Goal: Information Seeking & Learning: Learn about a topic

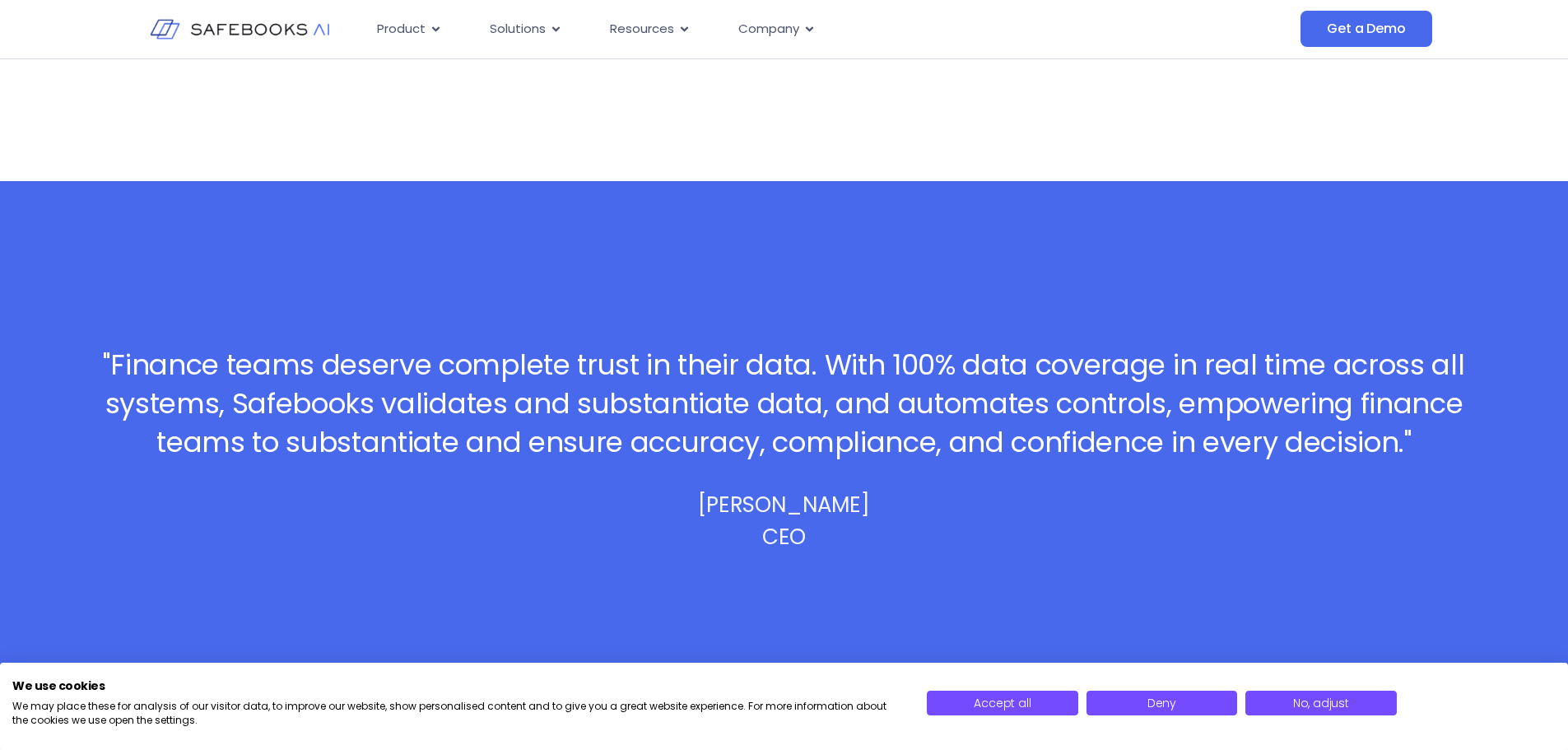
scroll to position [329, 0]
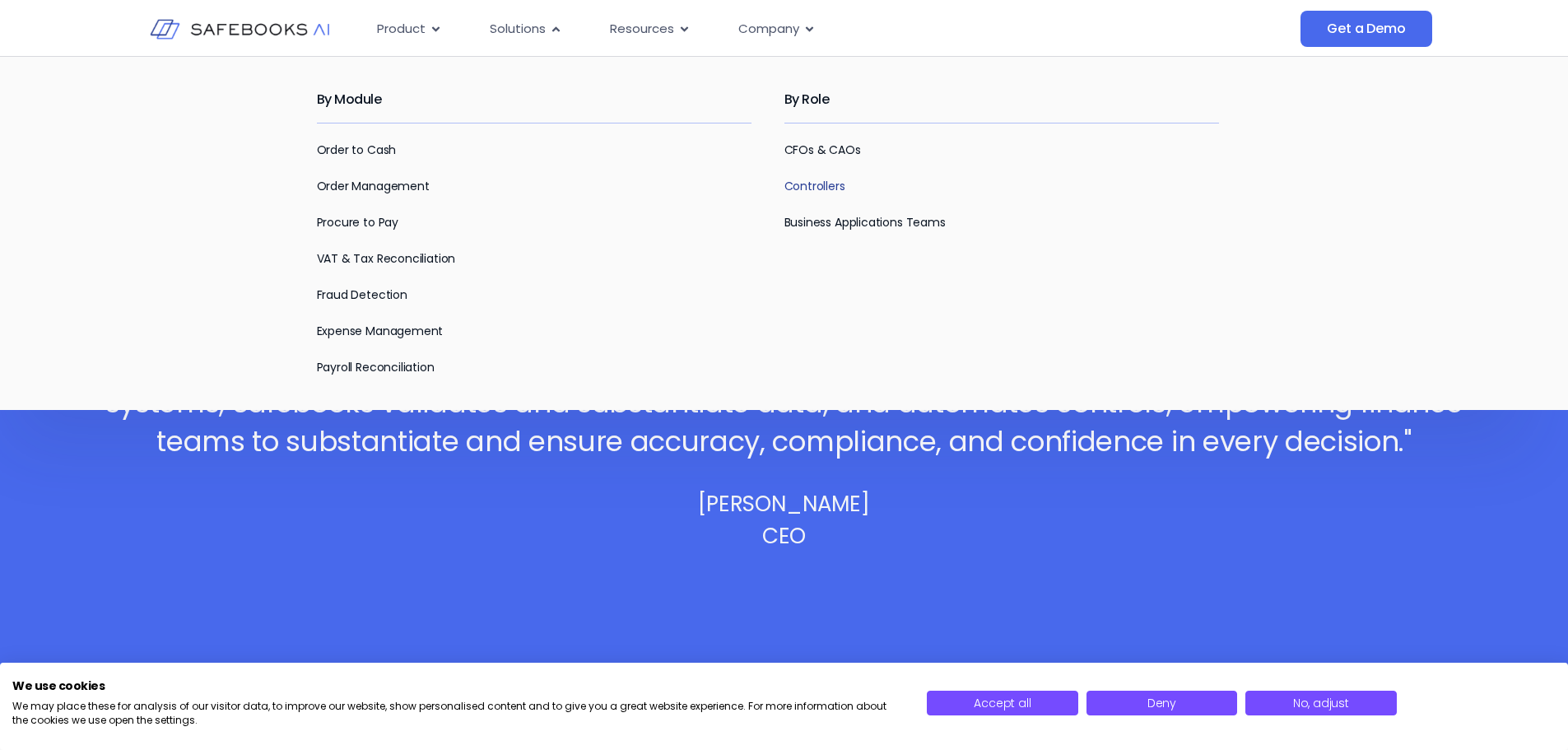
click at [798, 185] on link "Controllers" at bounding box center [815, 186] width 61 height 17
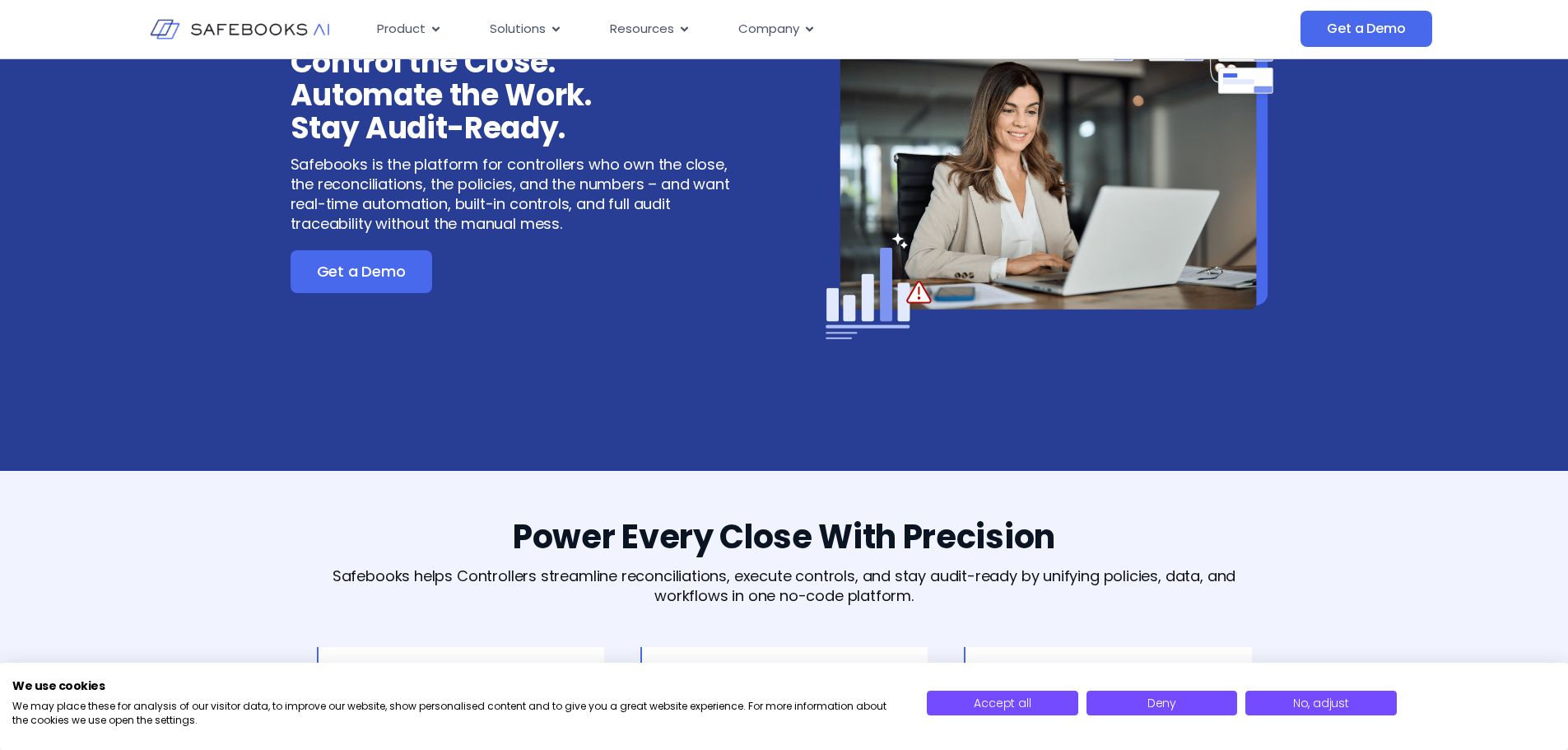
scroll to position [82, 0]
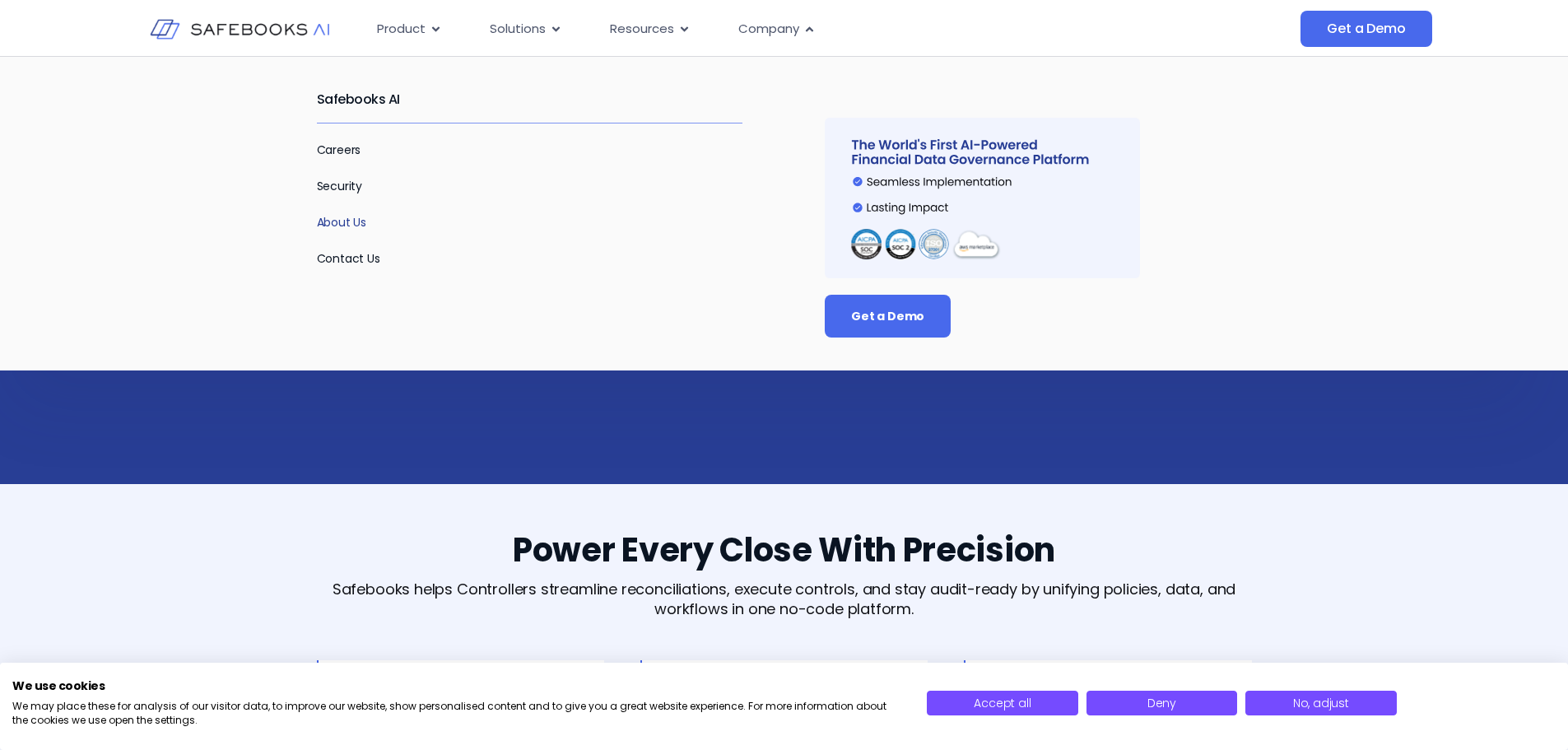
click at [344, 224] on link "About Us" at bounding box center [341, 222] width 50 height 17
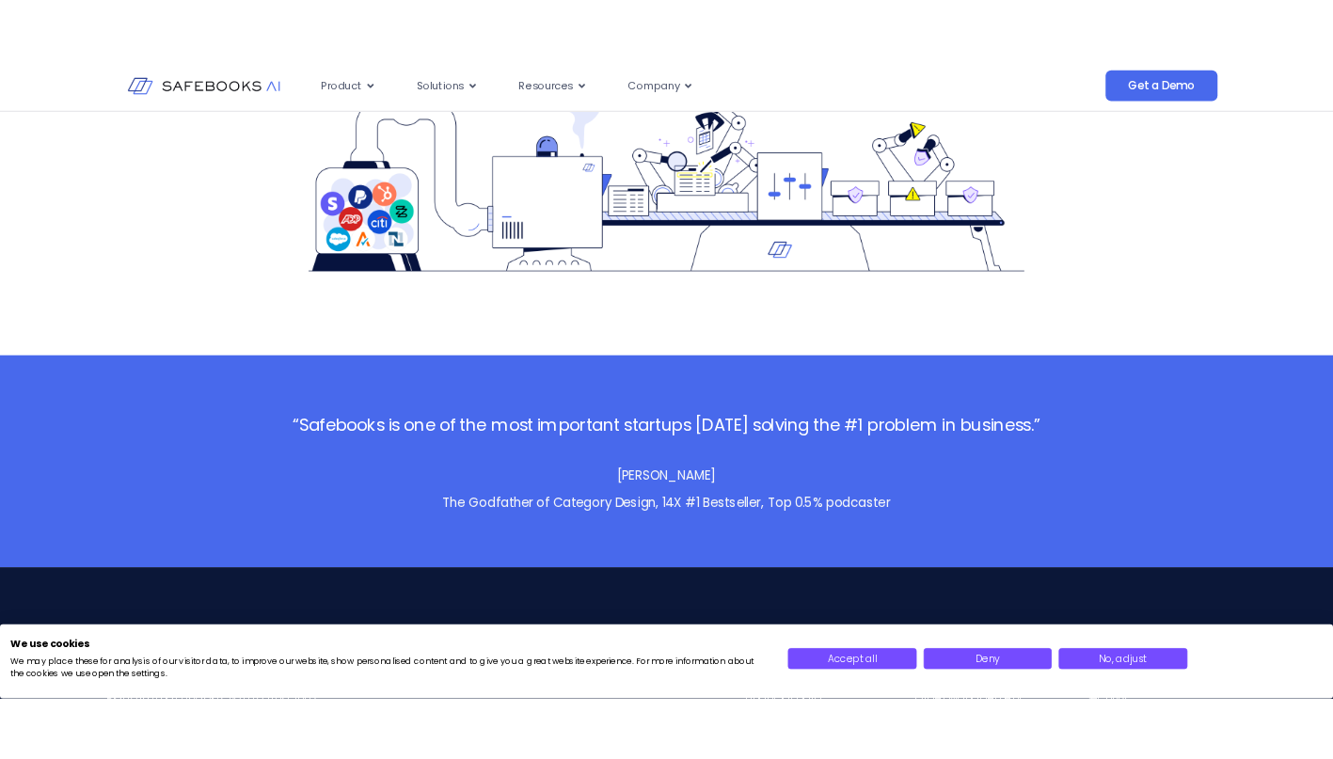
scroll to position [3574, 0]
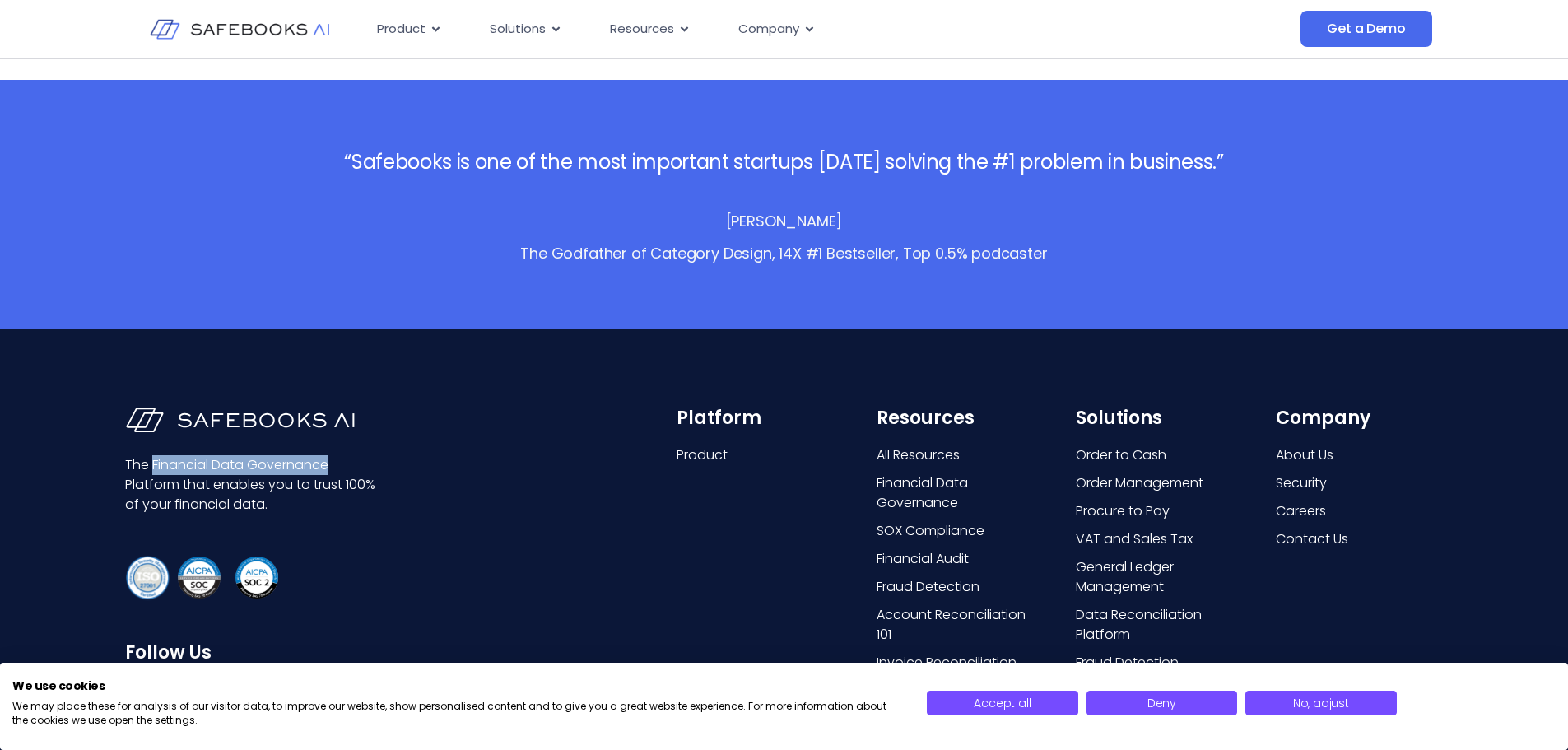
drag, startPoint x: 152, startPoint y: 468, endPoint x: 336, endPoint y: 473, distance: 184.1
click at [336, 473] on p "The Financial Data Governance Platform that enables you to trust 100% of your f…" at bounding box center [253, 485] width 256 height 60
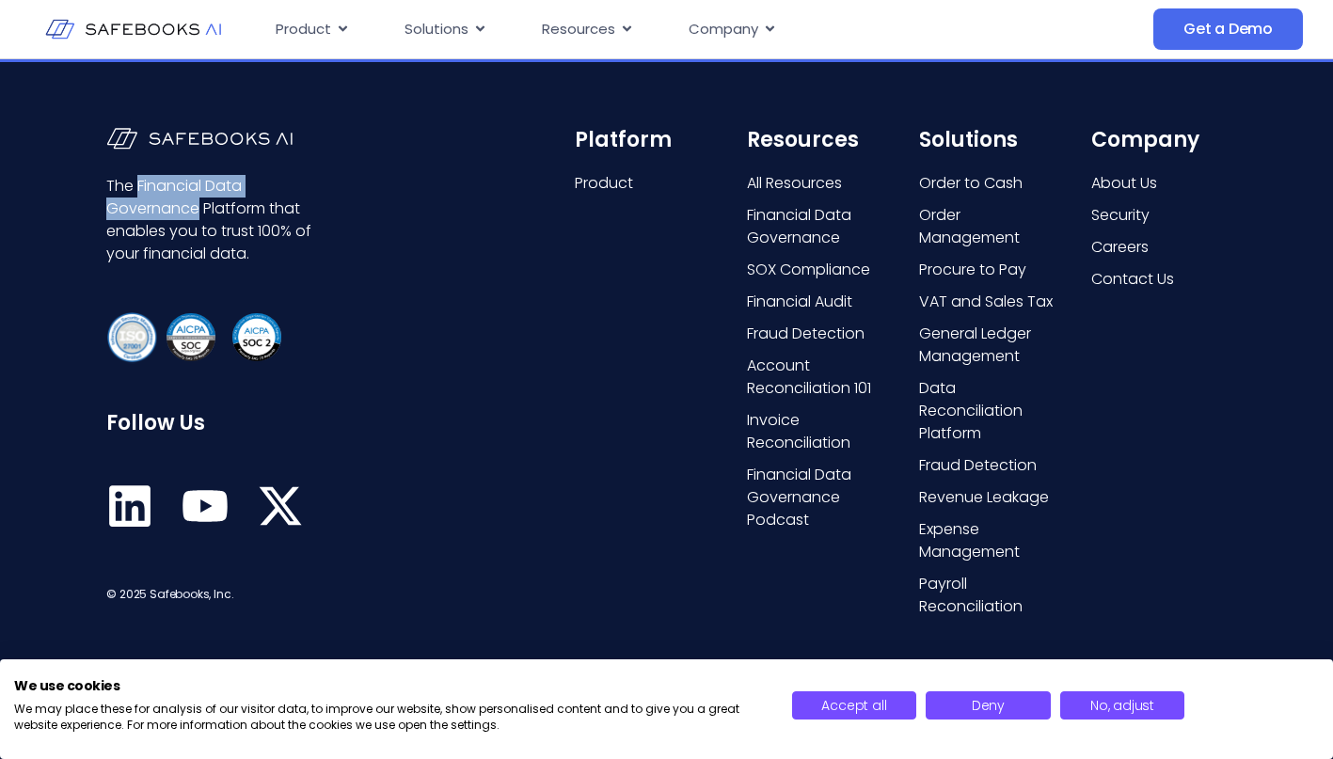
scroll to position [3988, 0]
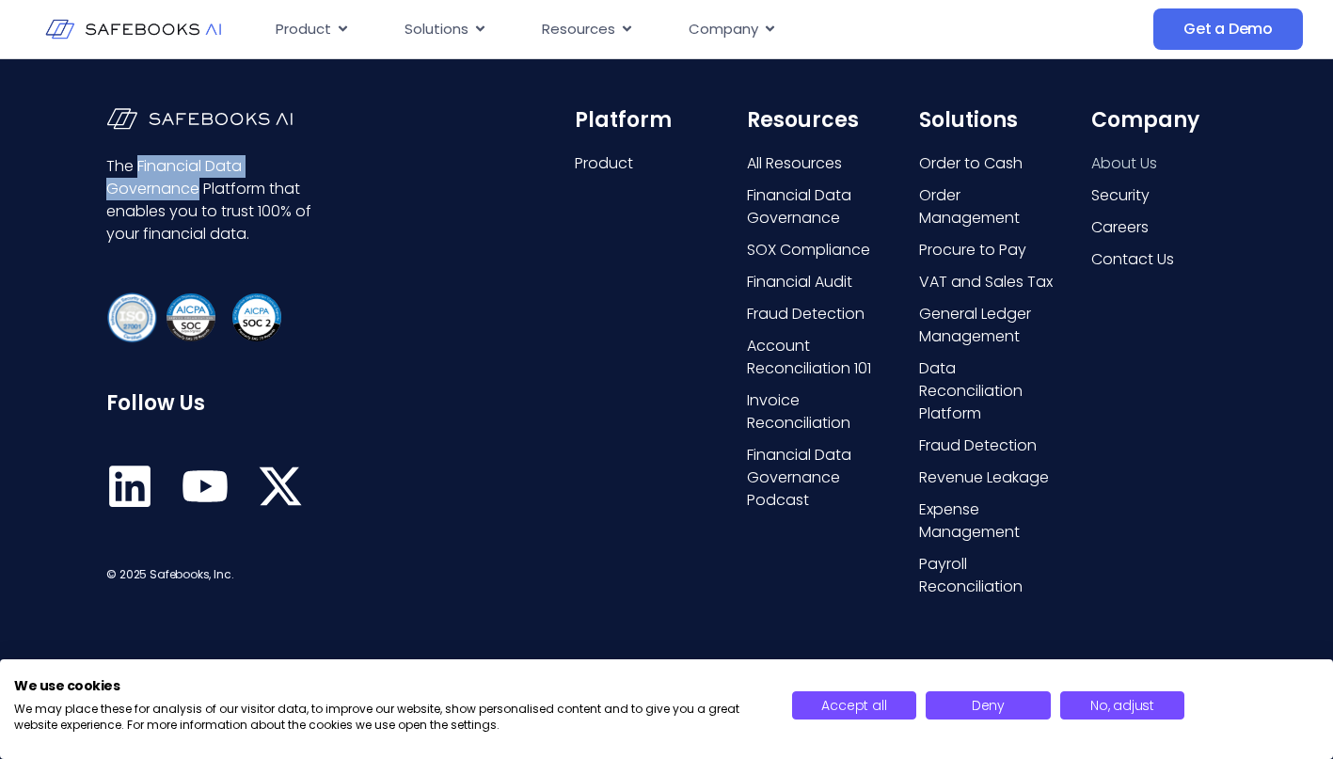
click at [1104, 161] on span "About Us" at bounding box center [1124, 163] width 66 height 23
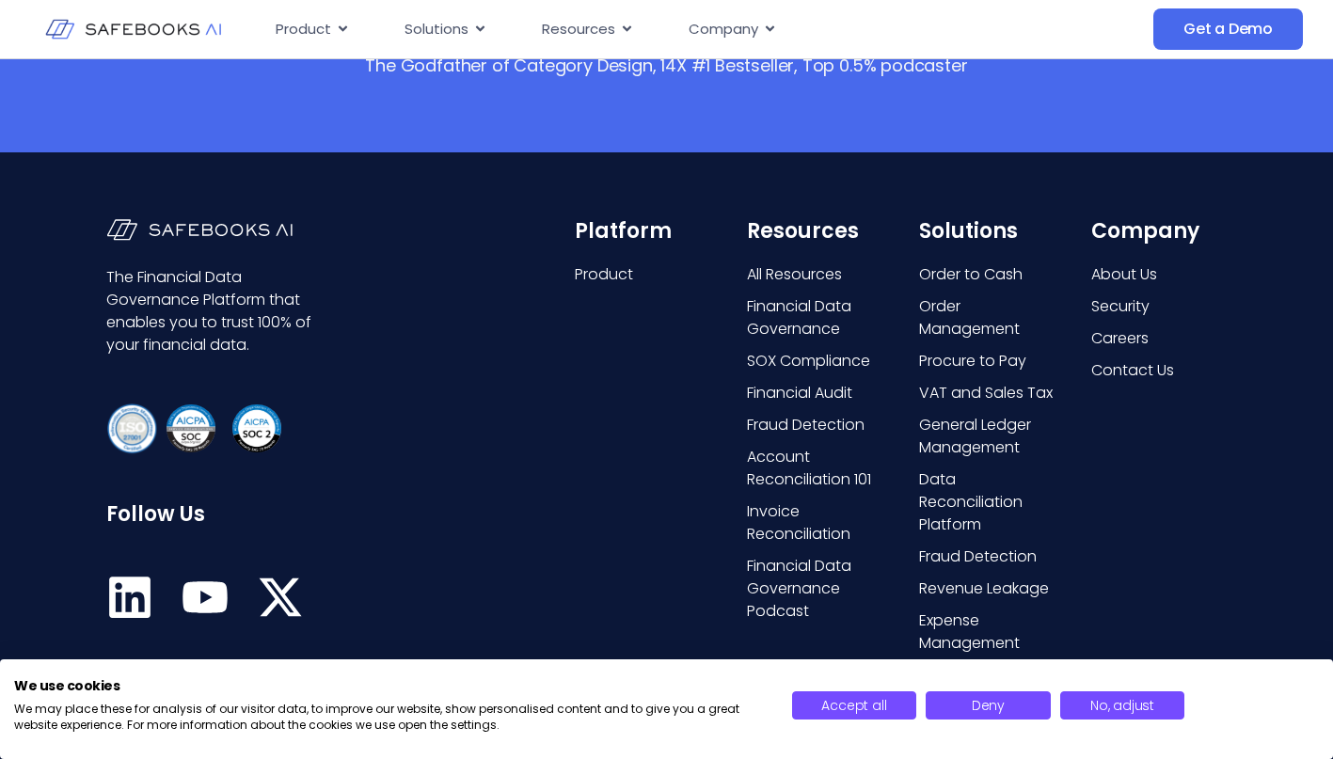
scroll to position [3988, 0]
